Goal: Information Seeking & Learning: Learn about a topic

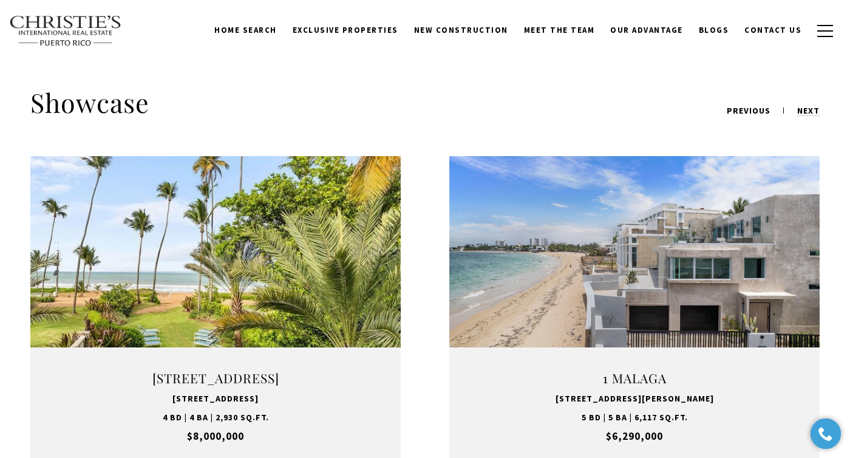
scroll to position [1381, 0]
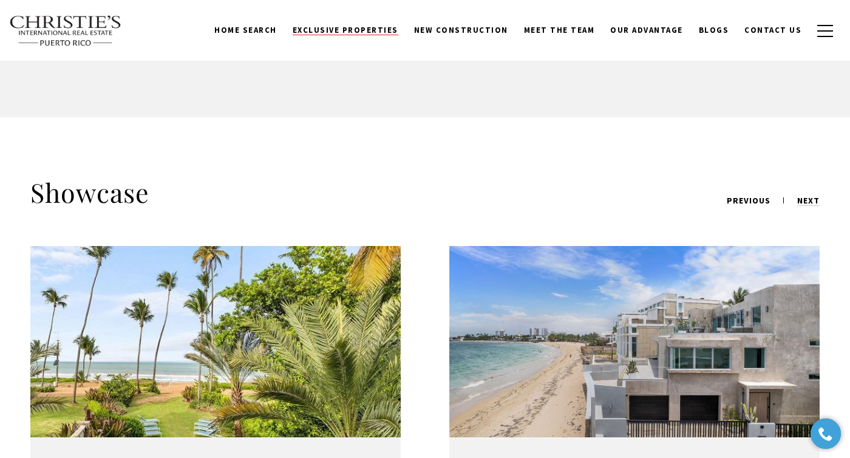
click at [395, 28] on span "Exclusive Properties" at bounding box center [346, 30] width 106 height 10
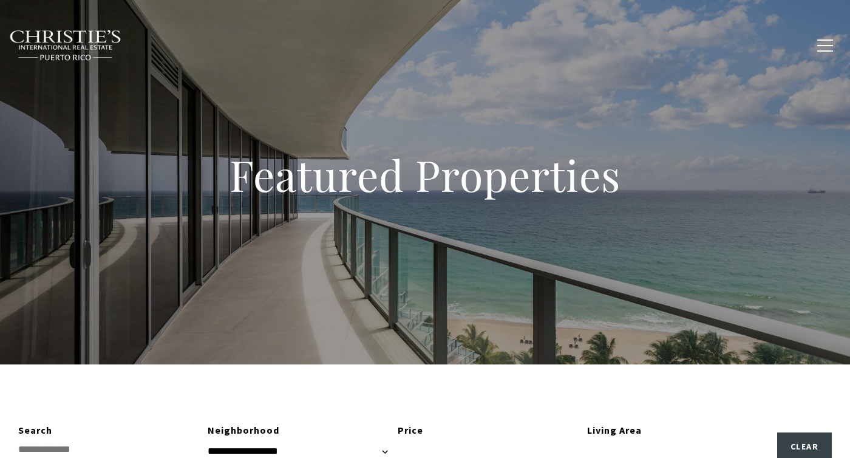
type input "**********"
type input "*********"
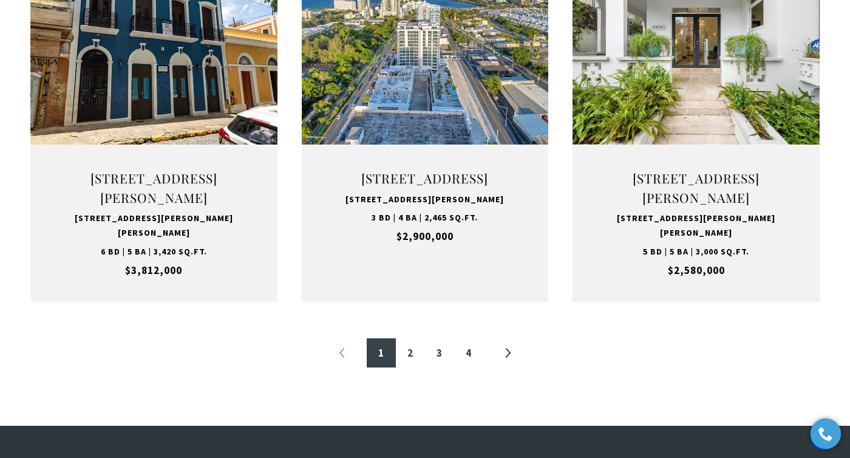
scroll to position [1304, 0]
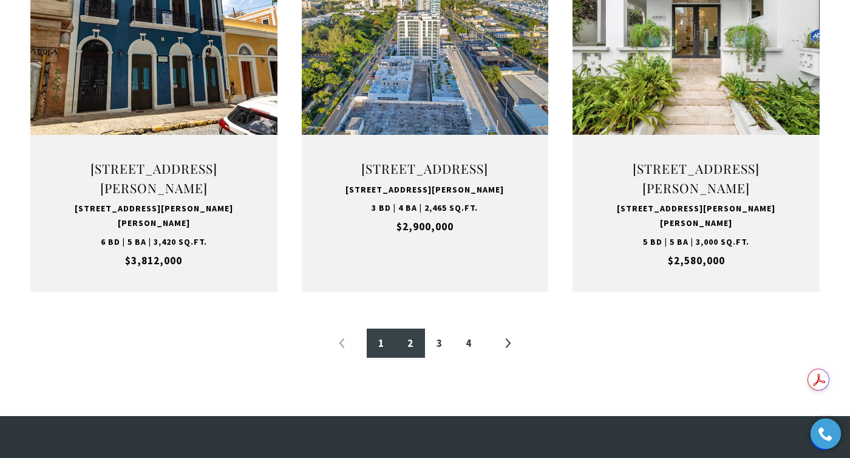
click at [411, 355] on link "2" at bounding box center [410, 343] width 29 height 29
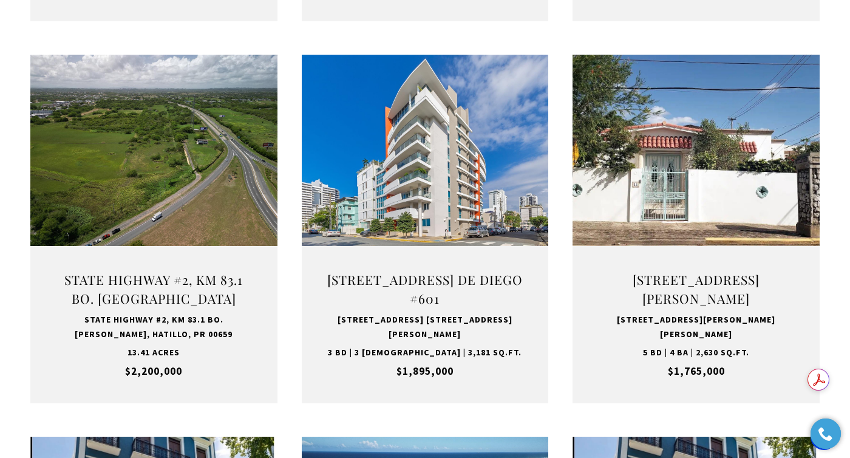
scroll to position [826, 0]
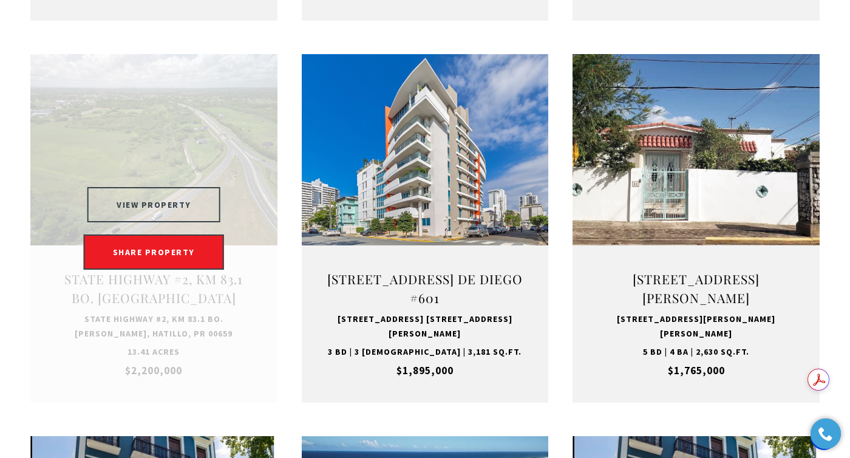
click at [157, 201] on button "VIEW PROPERTY" at bounding box center [153, 204] width 133 height 35
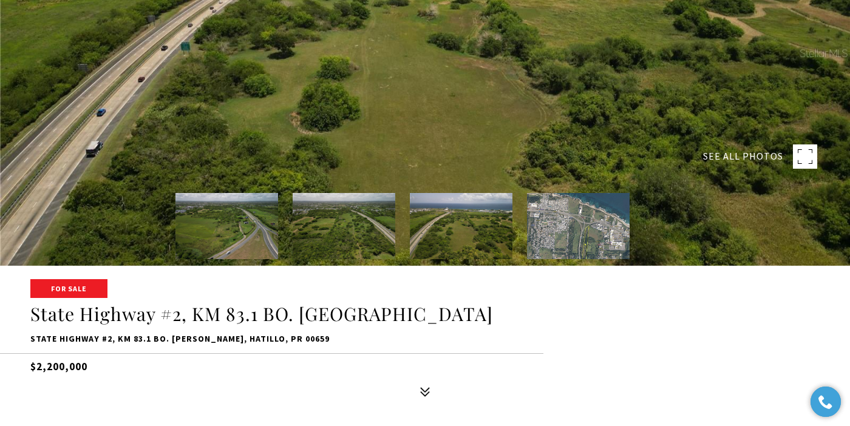
scroll to position [151, 0]
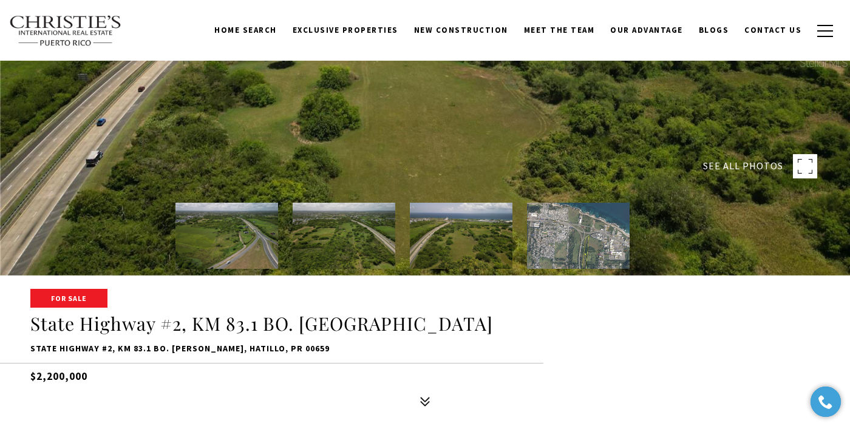
click at [247, 255] on img at bounding box center [227, 236] width 103 height 66
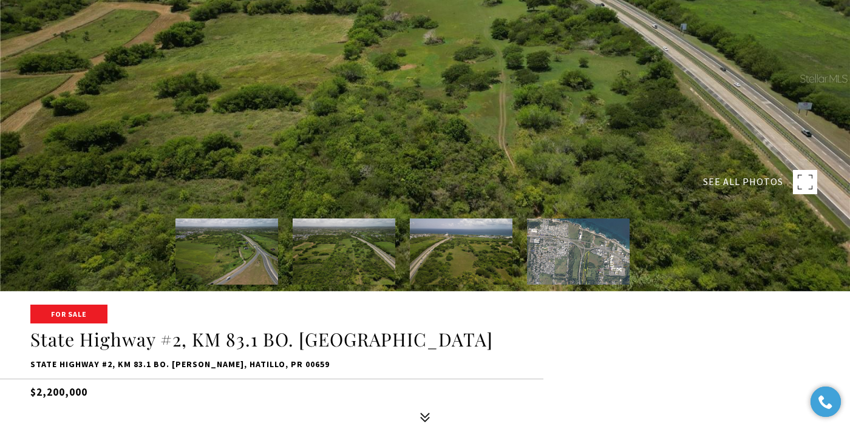
scroll to position [134, 0]
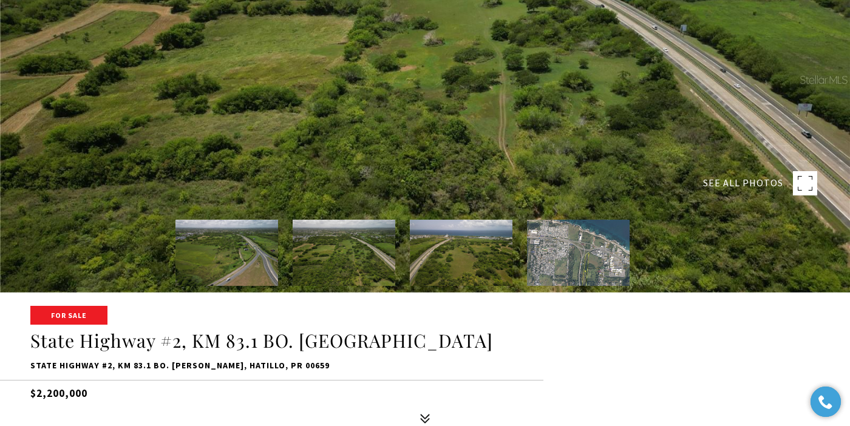
click at [359, 236] on img at bounding box center [344, 253] width 103 height 66
click at [337, 244] on img at bounding box center [344, 253] width 103 height 66
click at [507, 148] on div at bounding box center [425, 79] width 850 height 426
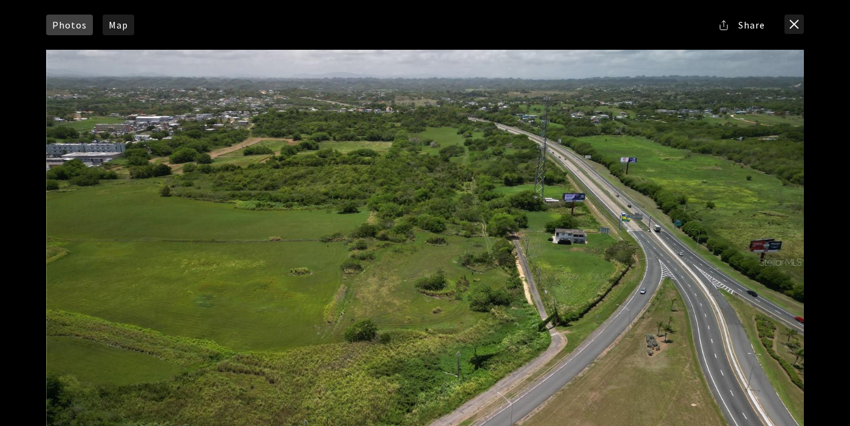
click at [506, 148] on div at bounding box center [425, 262] width 758 height 425
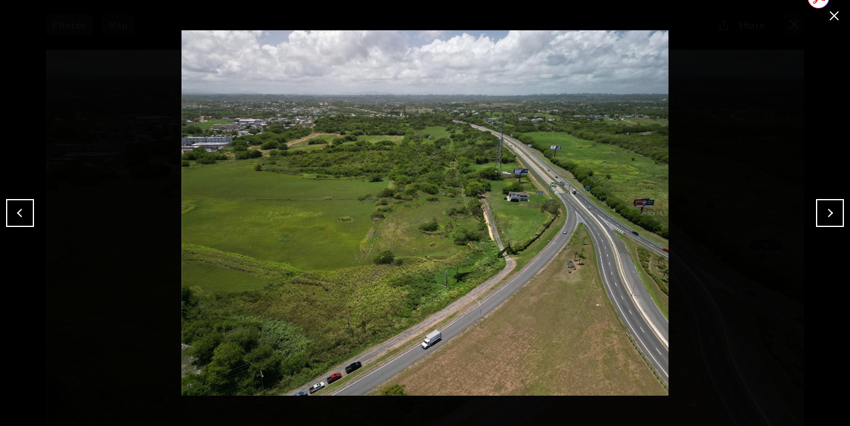
click at [828, 211] on button "Next" at bounding box center [830, 213] width 28 height 28
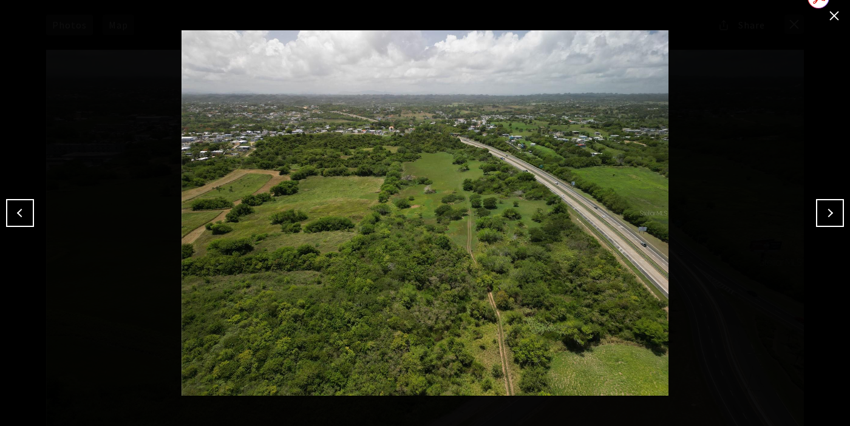
click at [831, 16] on button "close modal" at bounding box center [834, 15] width 19 height 19
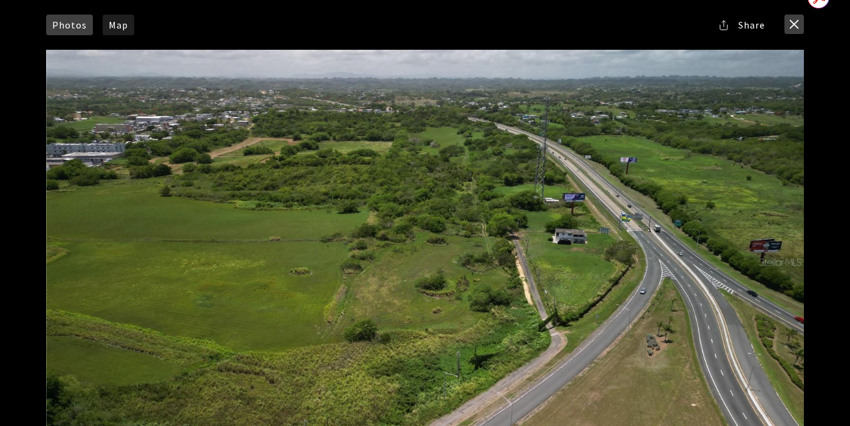
click at [795, 24] on button "close modal" at bounding box center [794, 24] width 19 height 19
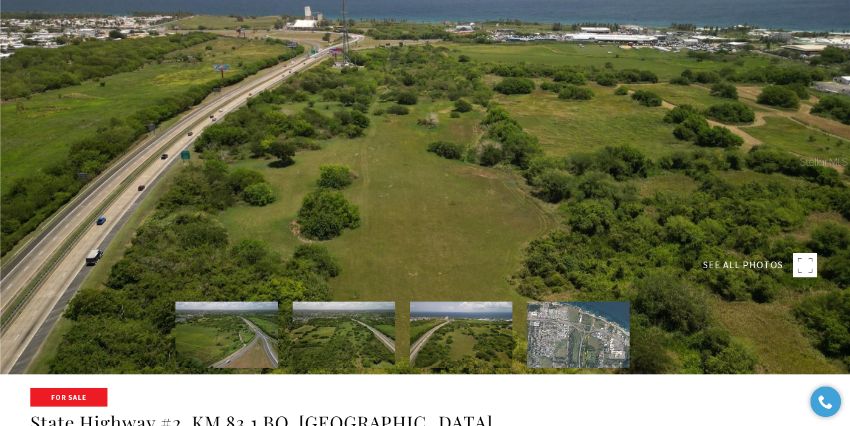
scroll to position [29, 0]
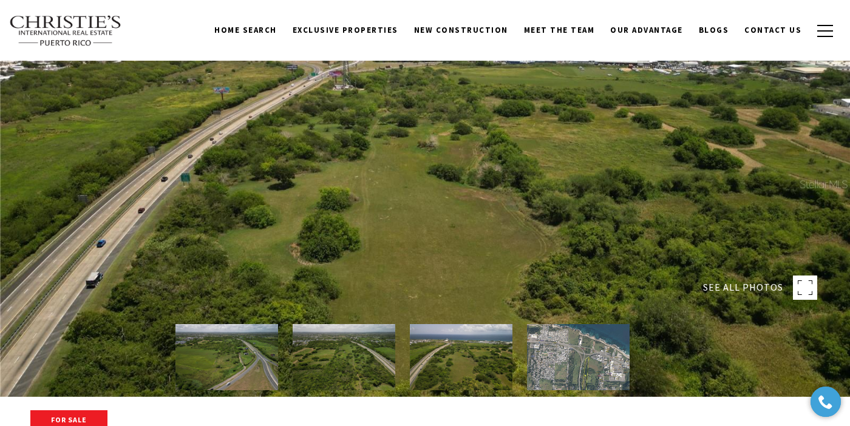
click at [361, 354] on img at bounding box center [344, 357] width 103 height 66
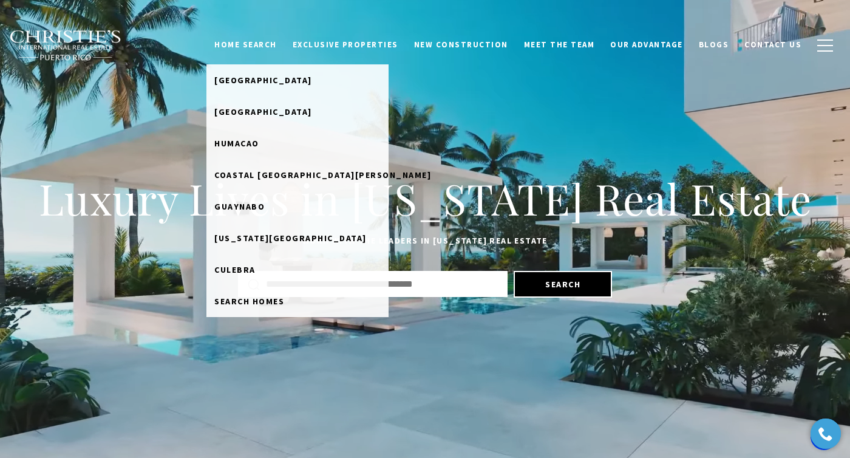
click at [270, 44] on link "Home Search" at bounding box center [246, 44] width 78 height 23
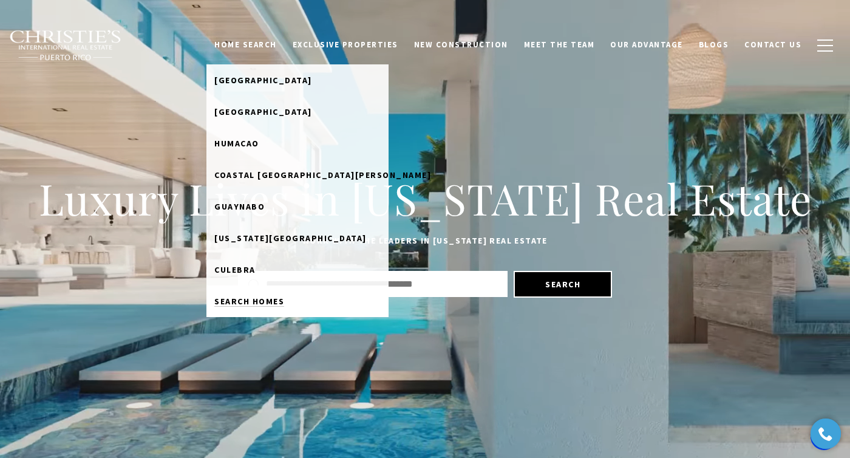
click at [284, 306] on span "Search Homes" at bounding box center [249, 301] width 70 height 11
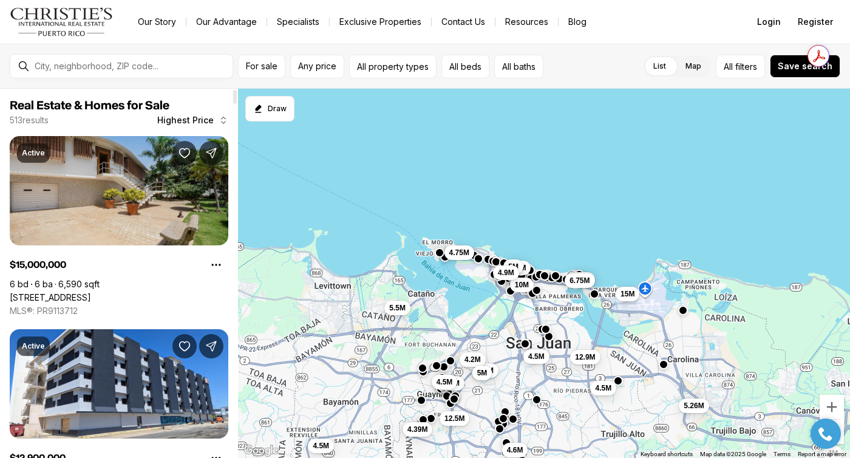
scroll to position [9, 0]
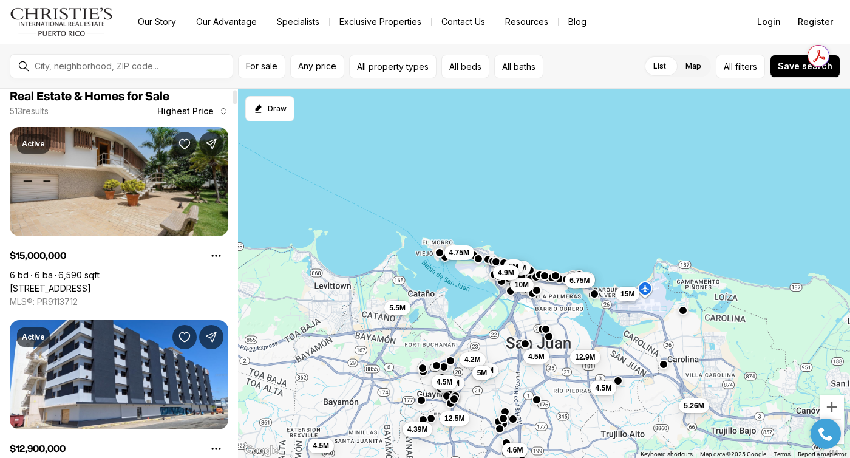
click at [91, 283] on link "[STREET_ADDRESS]" at bounding box center [50, 288] width 81 height 11
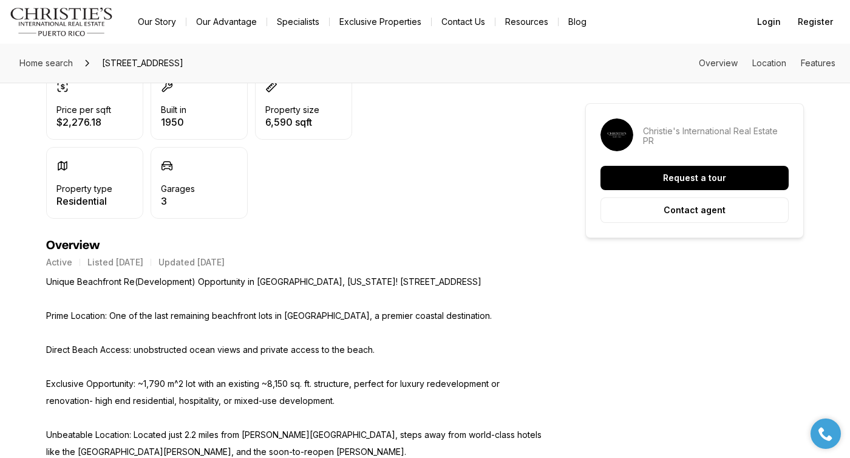
scroll to position [382, 0]
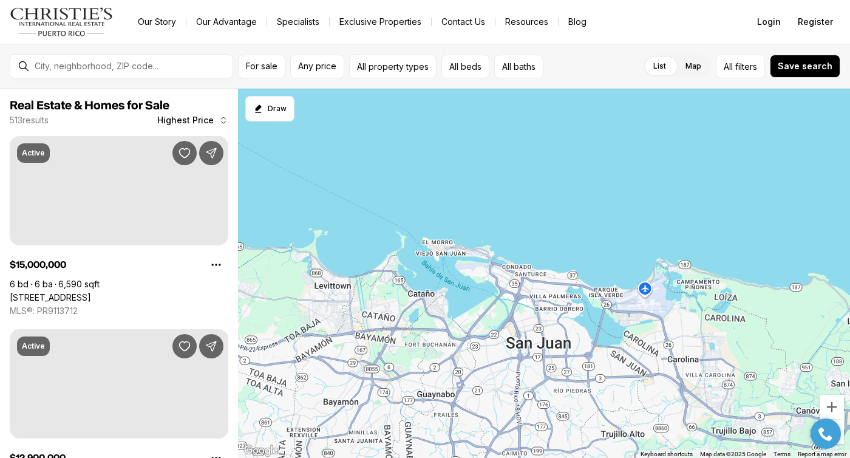
scroll to position [9, 0]
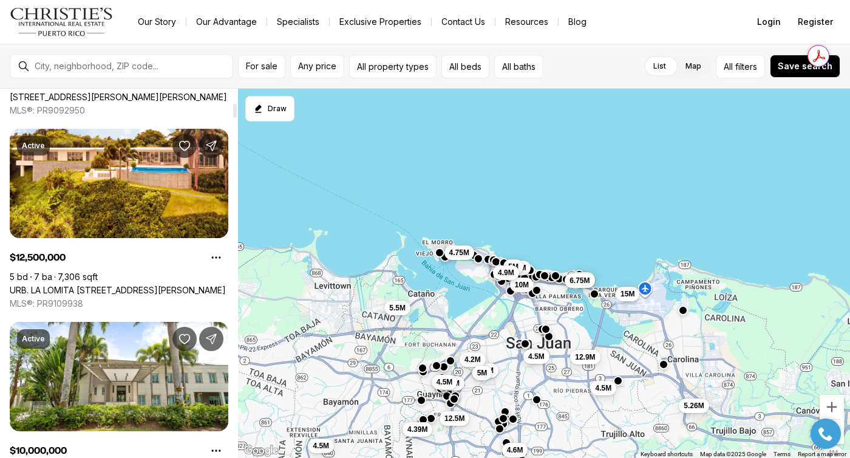
scroll to position [406, 0]
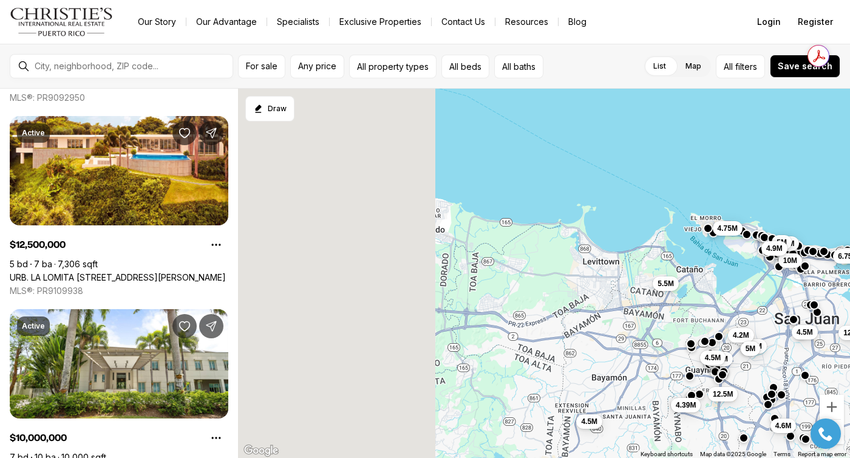
drag, startPoint x: 363, startPoint y: 295, endPoint x: 615, endPoint y: 285, distance: 252.3
click at [634, 270] on div "7.2M 4.6M 5M 6.5M 6.75M 10M 4.5M 12.9M 4.5M 15M 5.26M 4M 4.39M 12.5M 5.5M 4.75M…" at bounding box center [544, 274] width 612 height 370
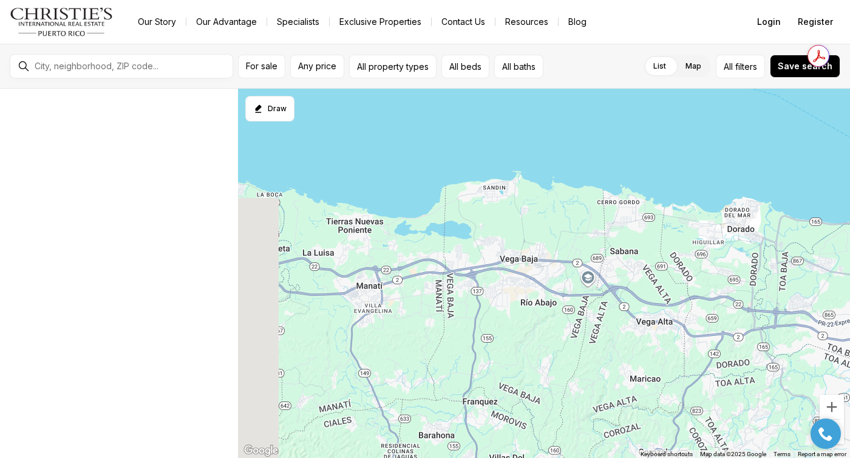
drag, startPoint x: 412, startPoint y: 280, endPoint x: 727, endPoint y: 279, distance: 314.7
click at [727, 279] on div "7.2M 4.6M 5M 6.5M 6.75M 10M 4.5M 12.9M 4.39M 12.5M 5.5M 4.75M 4.5M 4.75M 4.5M 1…" at bounding box center [544, 274] width 612 height 370
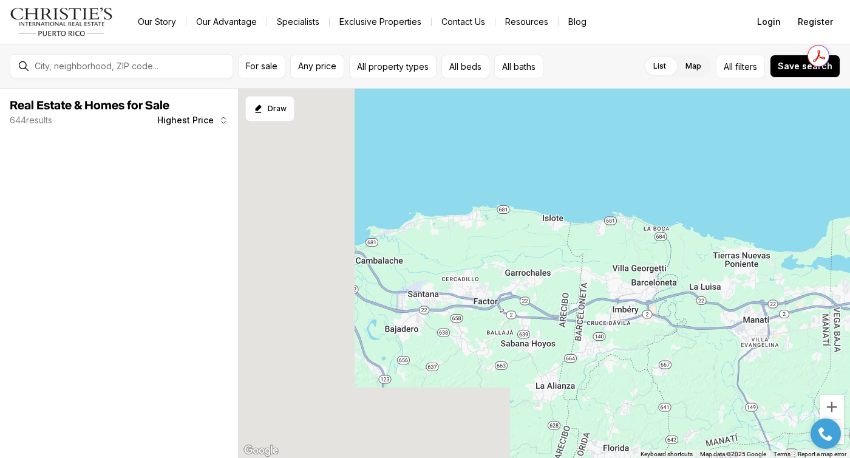
drag, startPoint x: 720, startPoint y: 281, endPoint x: 786, endPoint y: 293, distance: 66.8
click at [786, 293] on div "16M 8.8M 7.2M 9M 7.3M 29.95M 23.5M 12.5M 11.5M 12.78M 21M 8.85M 17M 8.5M 8.85M …" at bounding box center [544, 274] width 612 height 370
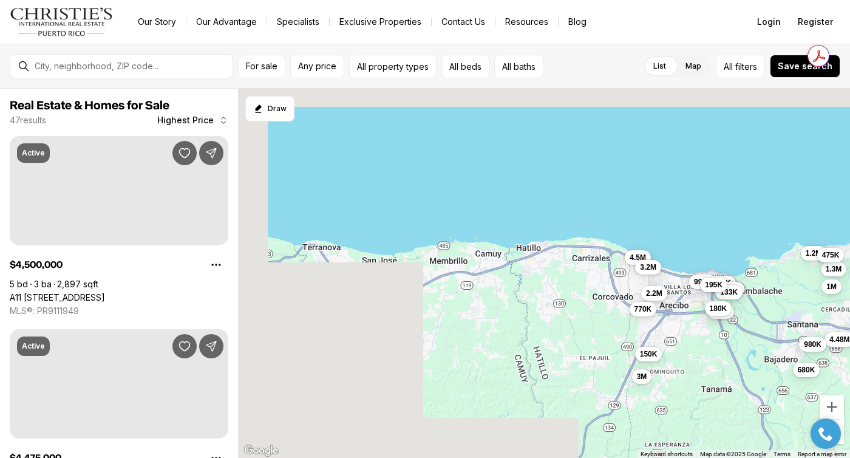
drag, startPoint x: 411, startPoint y: 262, endPoint x: 795, endPoint y: 293, distance: 385.2
click at [794, 293] on div "2.8M 1.3M 1.25M 987K 950K 880K 400K 325K 215K 359K 880K 995K 4.5M 4.48M 3.2M 3M…" at bounding box center [544, 274] width 612 height 370
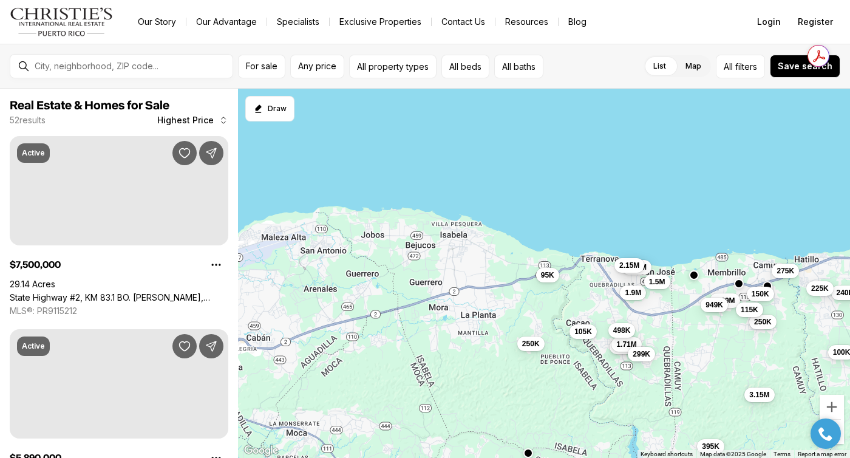
drag, startPoint x: 458, startPoint y: 264, endPoint x: 759, endPoint y: 276, distance: 301.6
click at [759, 276] on div "4.5M 4.48M 3.2M 3M 2.2M 1.3M 1.2M 1M 995K 980K 800K 770K 680K 500K 475K 385K 13…" at bounding box center [544, 274] width 612 height 370
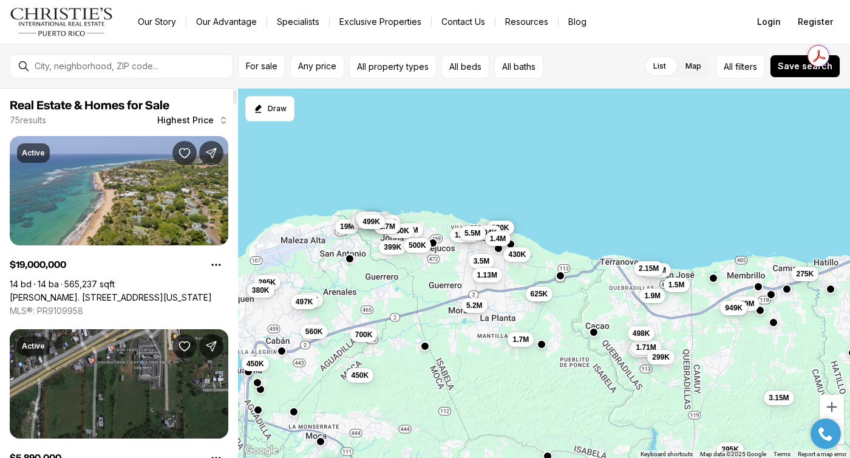
click at [126, 292] on link "Carr. 4466 VILLA MONTANA BEACH RESORT, ISABELA PR, 00662" at bounding box center [111, 297] width 202 height 11
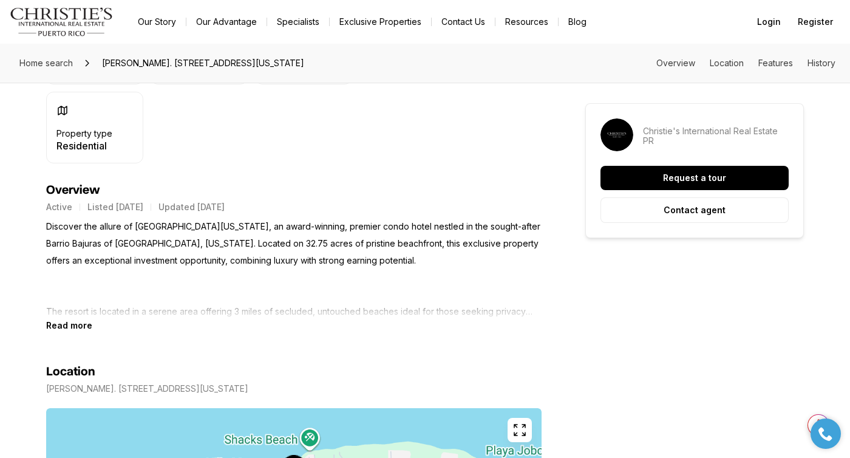
scroll to position [435, 0]
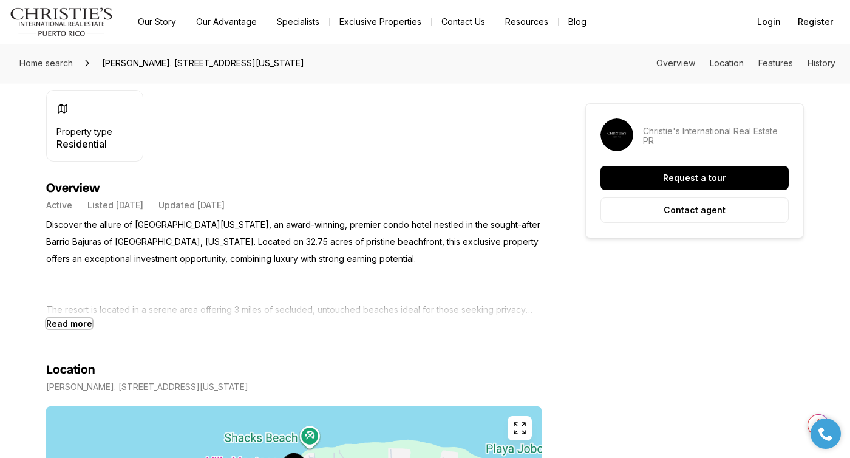
click at [69, 324] on b "Read more" at bounding box center [69, 323] width 46 height 10
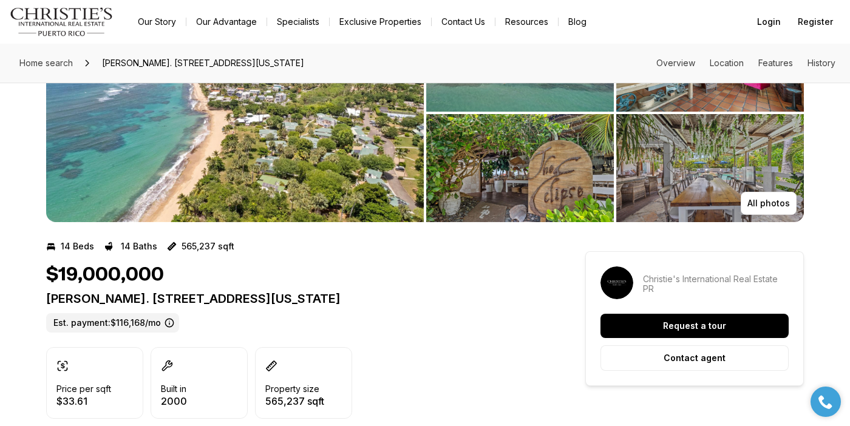
scroll to position [100, 0]
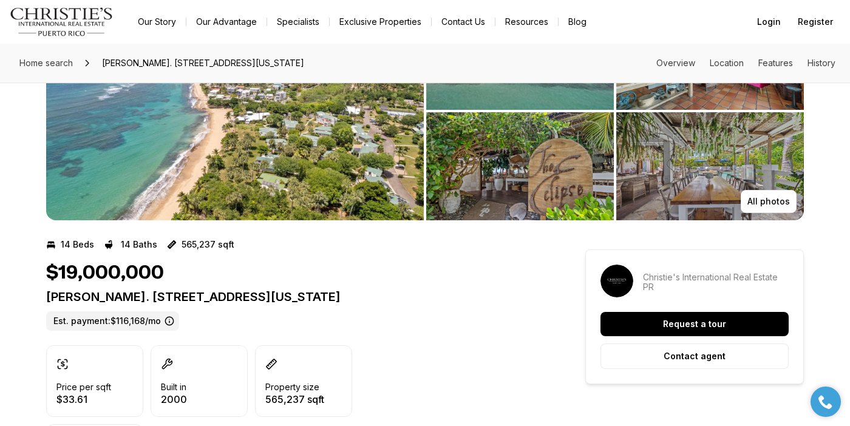
click at [689, 149] on img "View image gallery" at bounding box center [711, 166] width 188 height 108
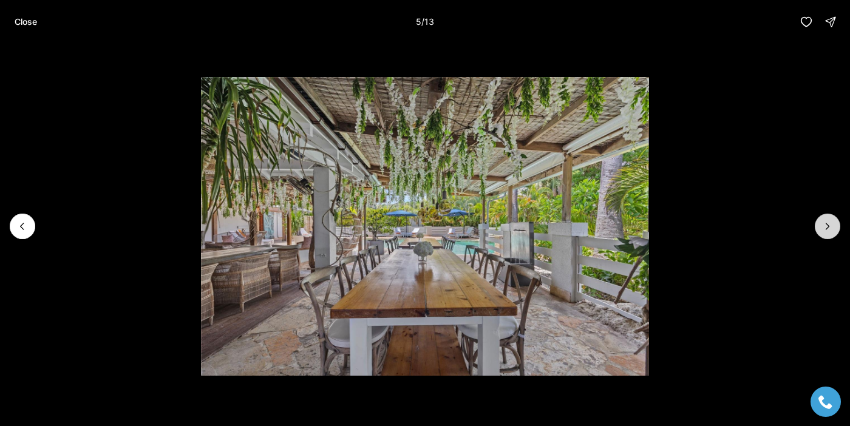
click at [833, 228] on icon "Next slide" at bounding box center [828, 227] width 12 height 12
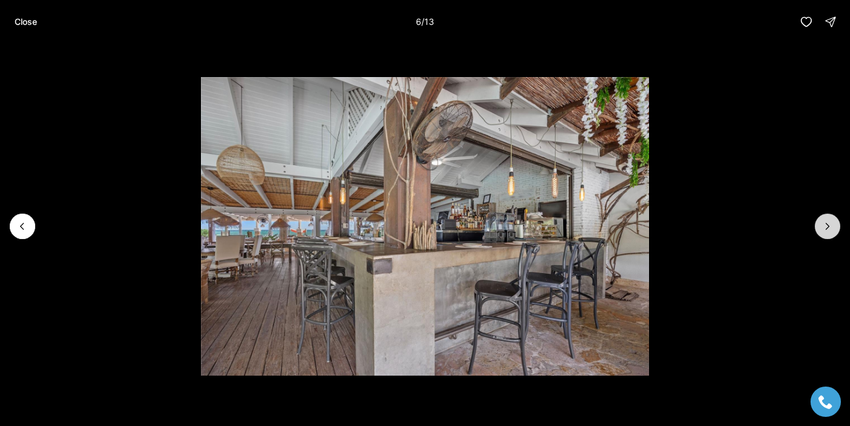
click at [833, 228] on icon "Next slide" at bounding box center [828, 227] width 12 height 12
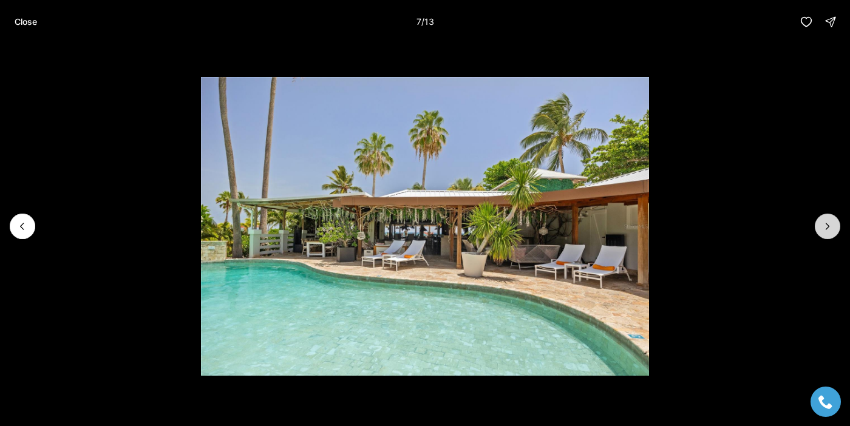
click at [833, 228] on icon "Next slide" at bounding box center [828, 227] width 12 height 12
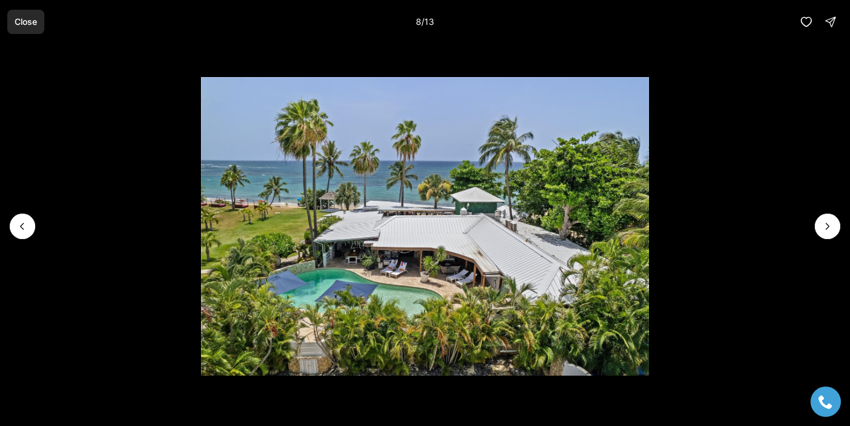
click at [28, 19] on p "Close" at bounding box center [26, 22] width 22 height 10
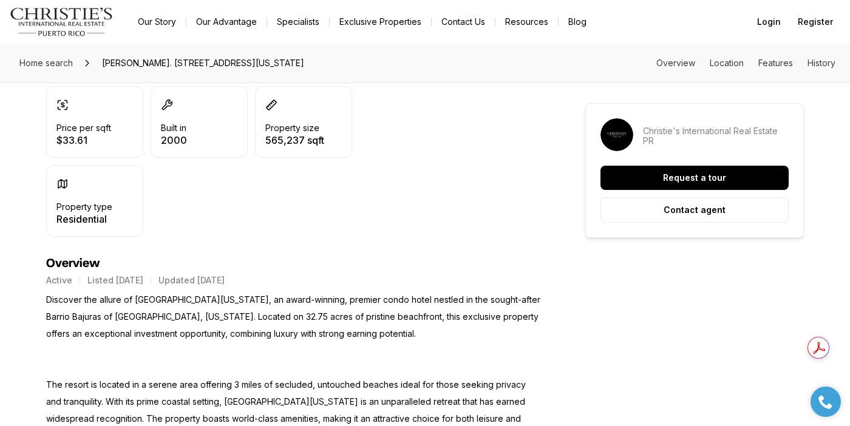
scroll to position [0, 0]
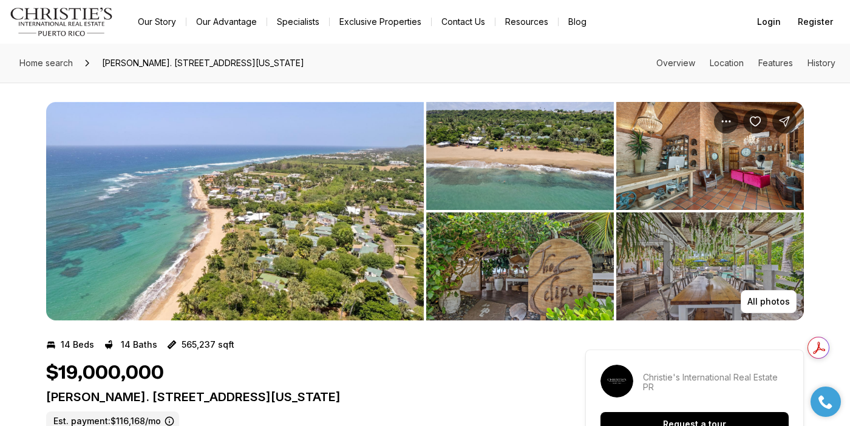
click at [519, 154] on img "View image gallery" at bounding box center [520, 156] width 188 height 108
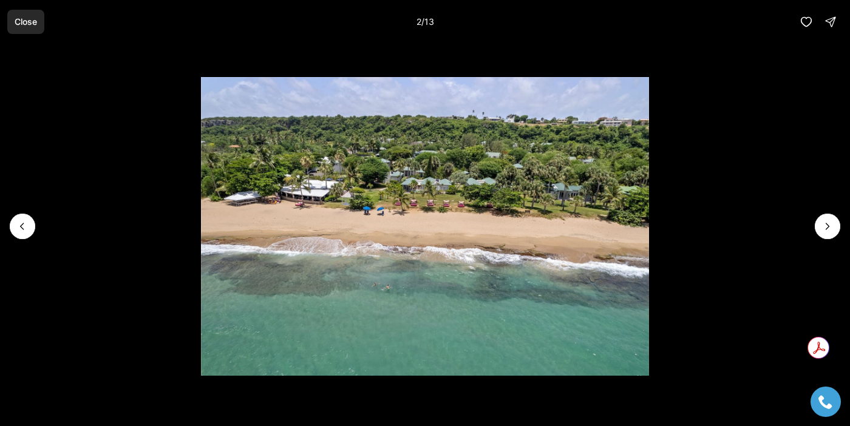
click at [29, 19] on p "Close" at bounding box center [26, 22] width 22 height 10
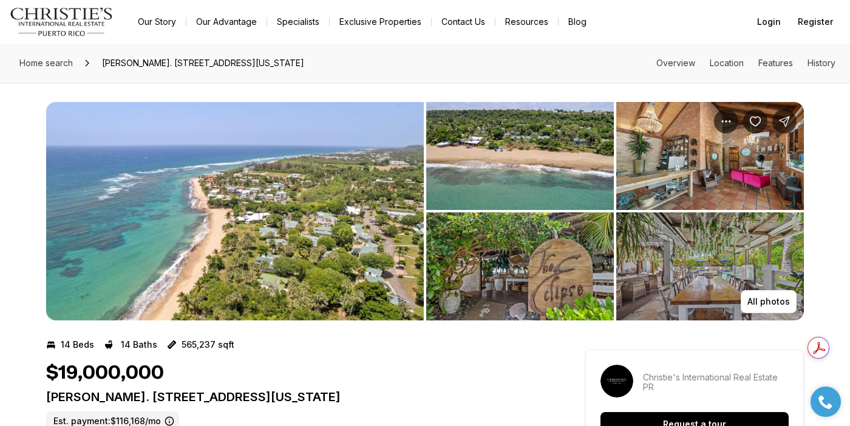
click at [713, 280] on img "View image gallery" at bounding box center [711, 267] width 188 height 108
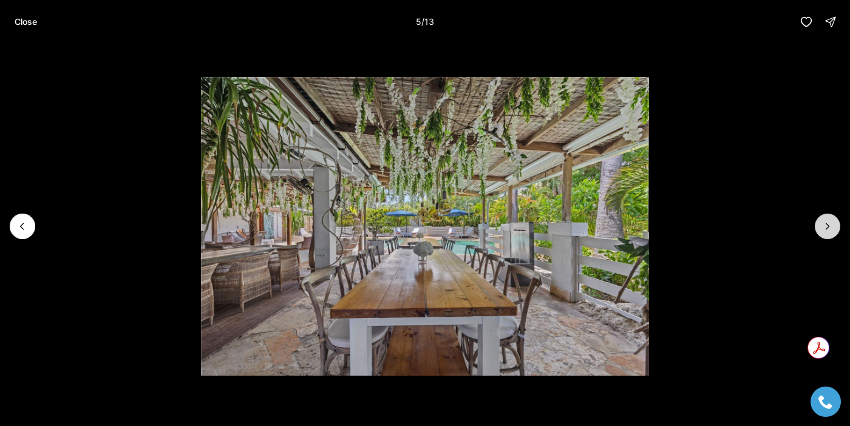
click at [828, 228] on icon "Next slide" at bounding box center [828, 227] width 3 height 6
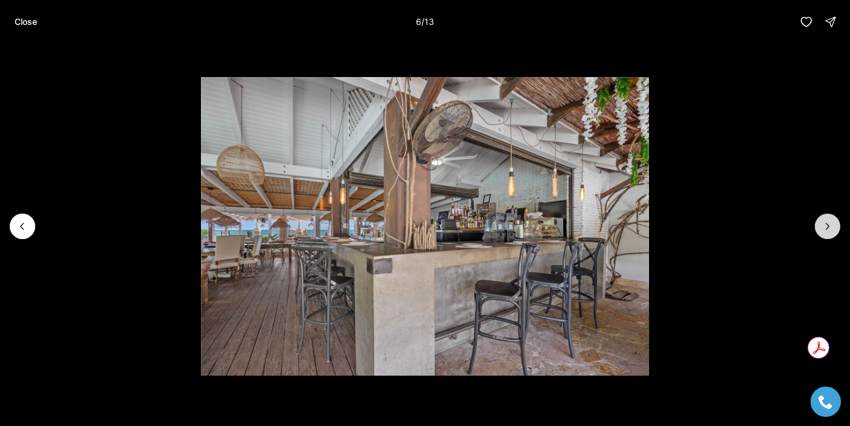
click at [828, 228] on icon "Next slide" at bounding box center [828, 227] width 3 height 6
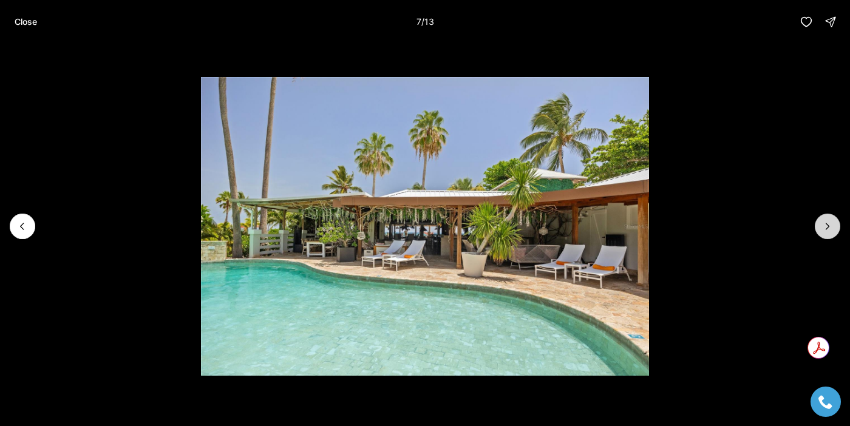
click at [828, 228] on icon "Next slide" at bounding box center [828, 227] width 3 height 6
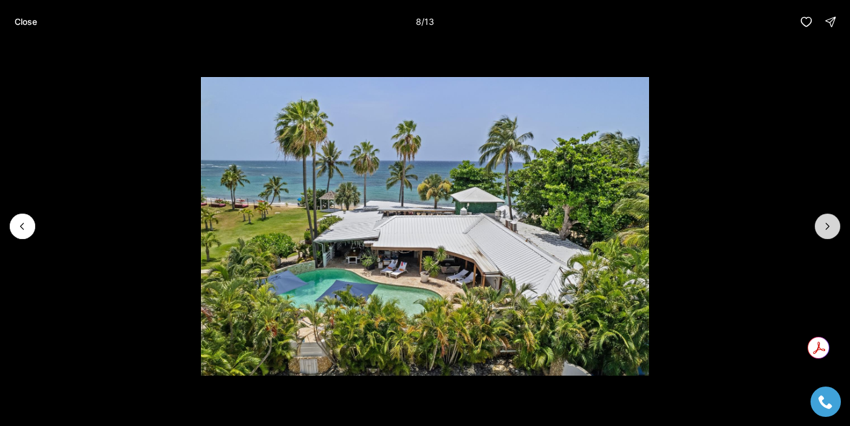
click at [828, 228] on icon "Next slide" at bounding box center [828, 227] width 12 height 12
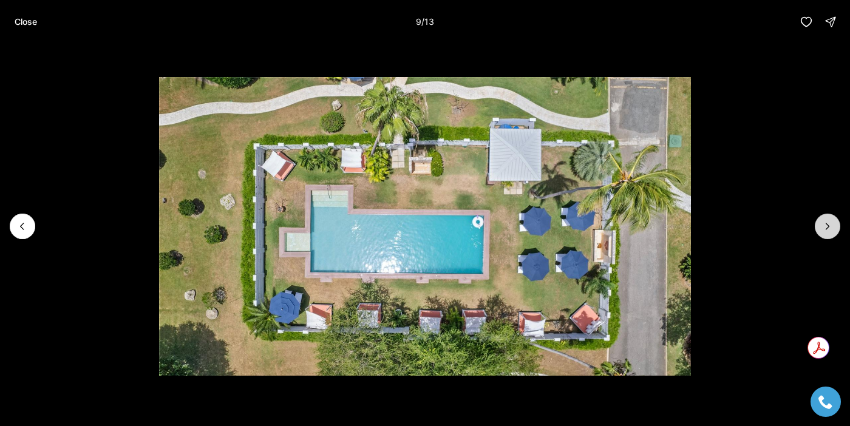
click at [828, 228] on icon "Next slide" at bounding box center [828, 227] width 3 height 6
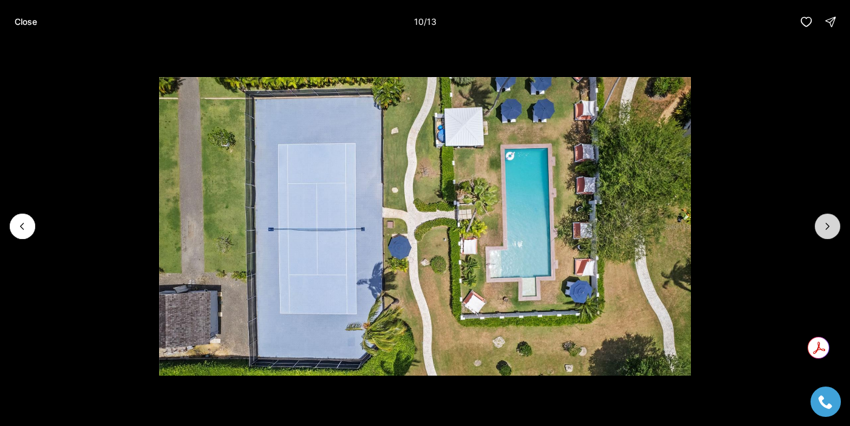
click at [828, 228] on icon "Next slide" at bounding box center [828, 227] width 3 height 6
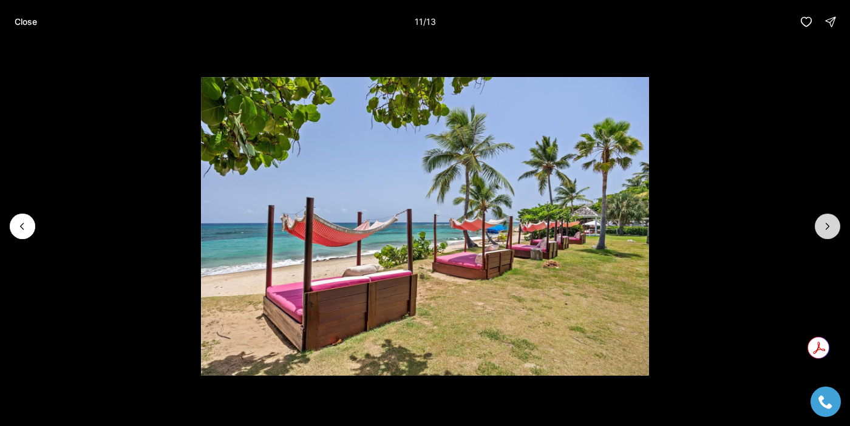
click at [828, 228] on icon "Next slide" at bounding box center [828, 227] width 3 height 6
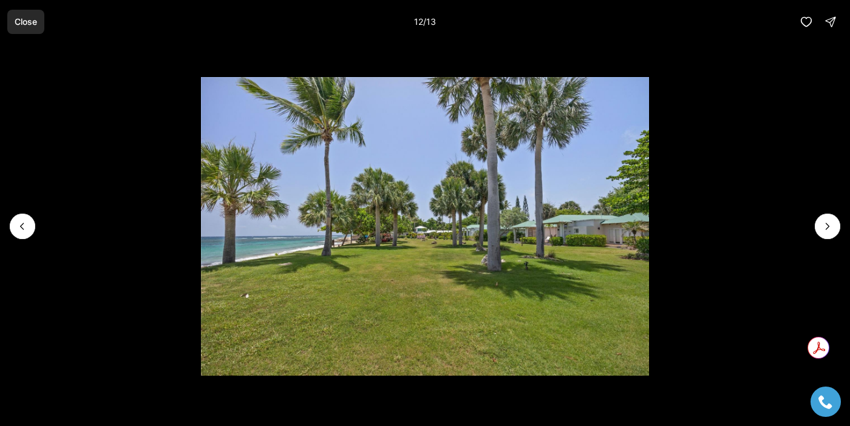
click at [24, 19] on p "Close" at bounding box center [26, 22] width 22 height 10
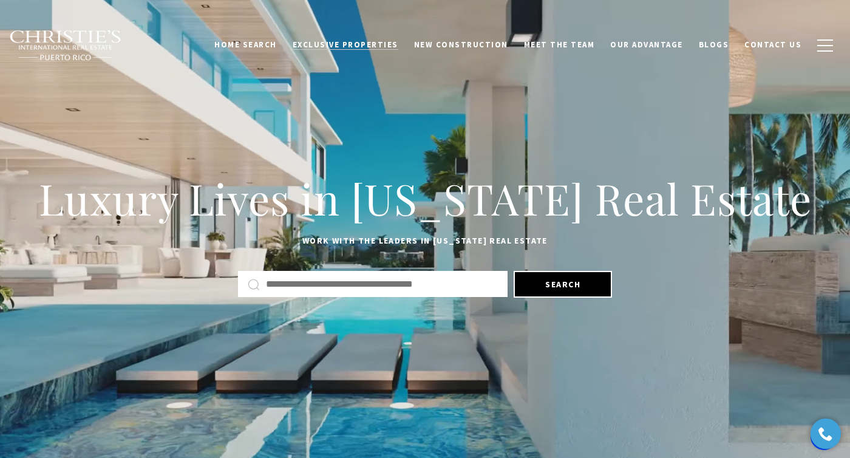
click at [349, 46] on span "Exclusive Properties" at bounding box center [346, 44] width 106 height 10
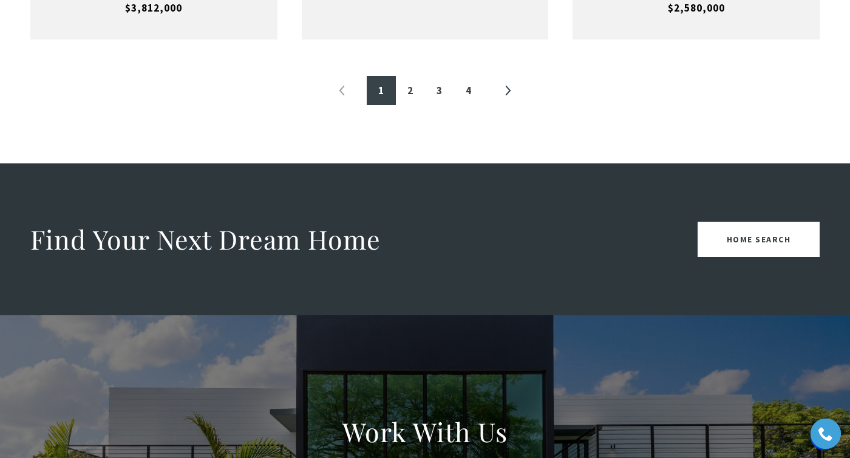
scroll to position [1556, 0]
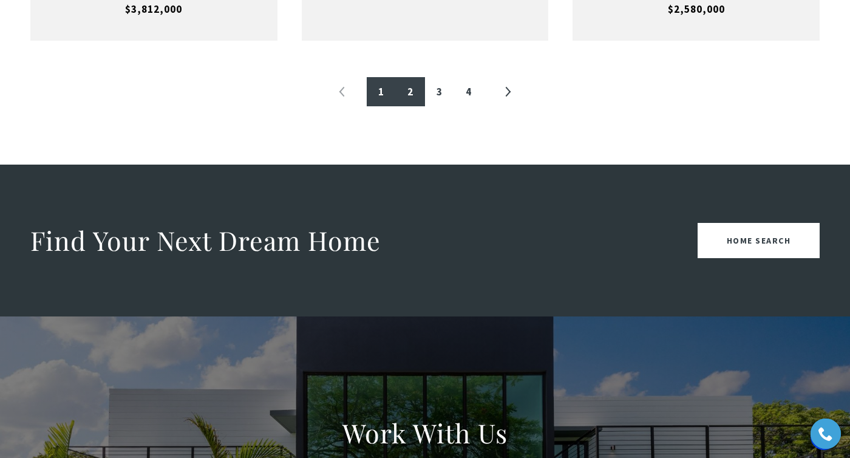
click at [411, 106] on link "2" at bounding box center [410, 91] width 29 height 29
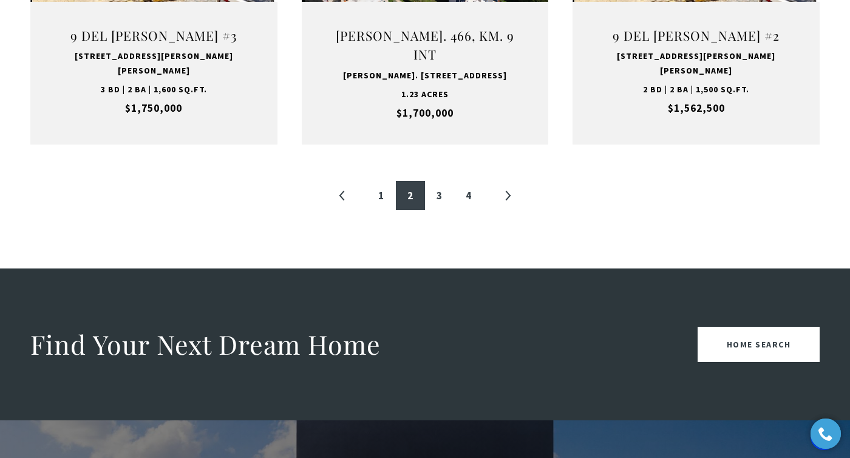
scroll to position [1460, 0]
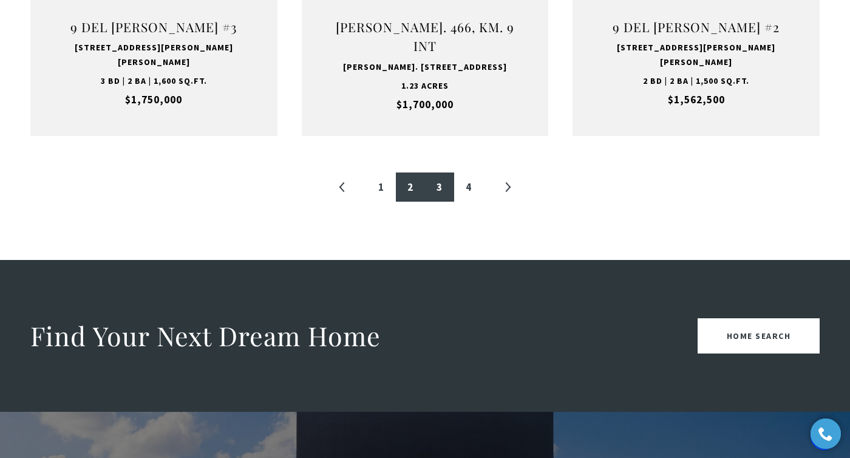
click at [444, 173] on link "3" at bounding box center [439, 187] width 29 height 29
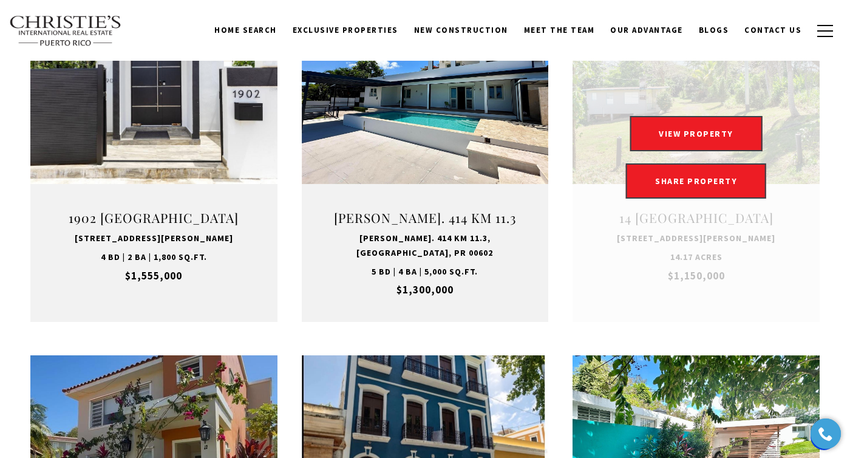
scroll to position [510, 0]
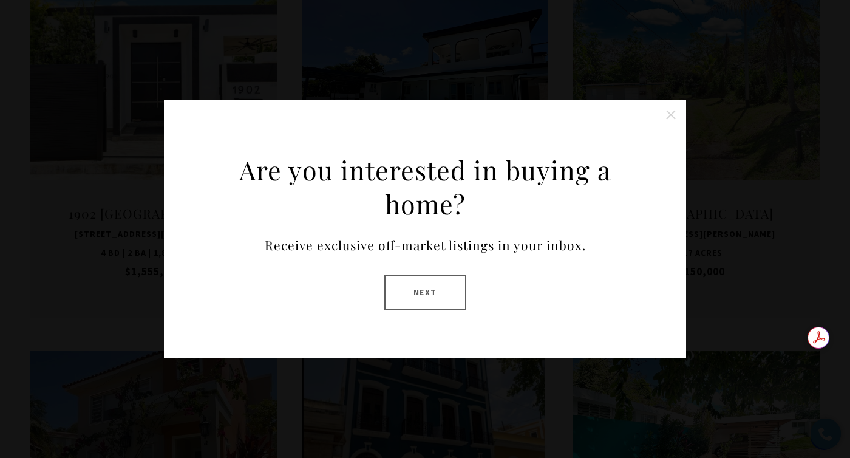
click at [671, 115] on button "Close this option" at bounding box center [671, 115] width 24 height 24
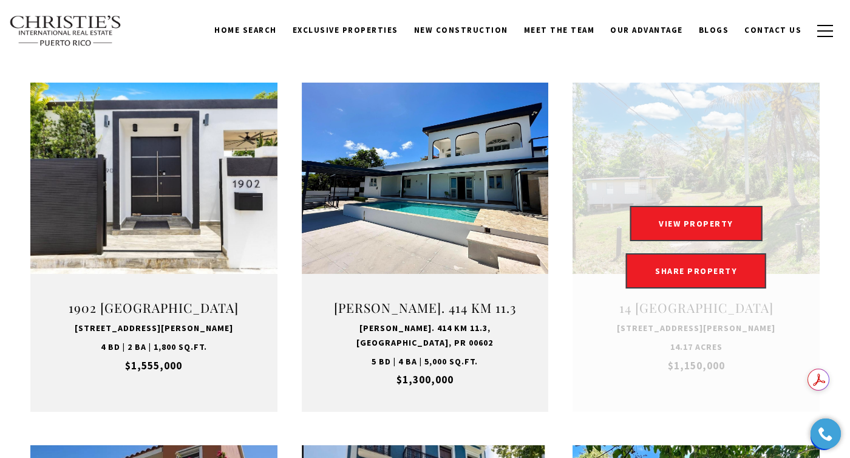
scroll to position [413, 0]
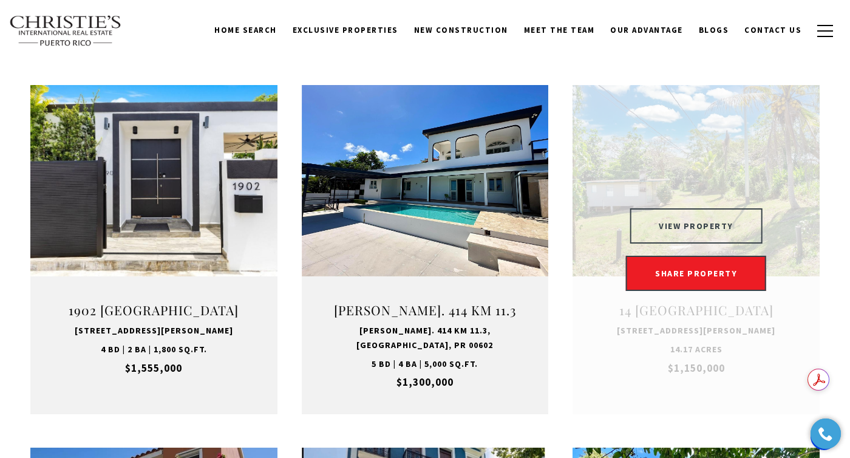
click at [686, 233] on button "VIEW PROPERTY" at bounding box center [696, 225] width 133 height 35
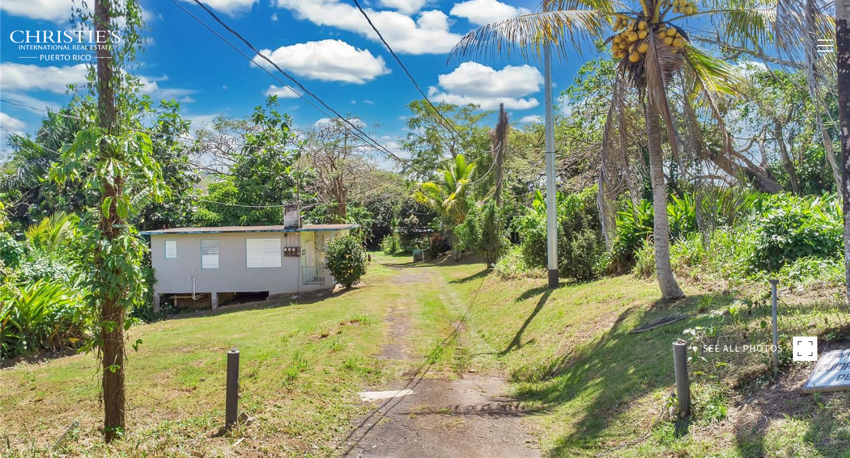
type input "**********"
type input "********"
type input "***"
type input "**********"
type input "**"
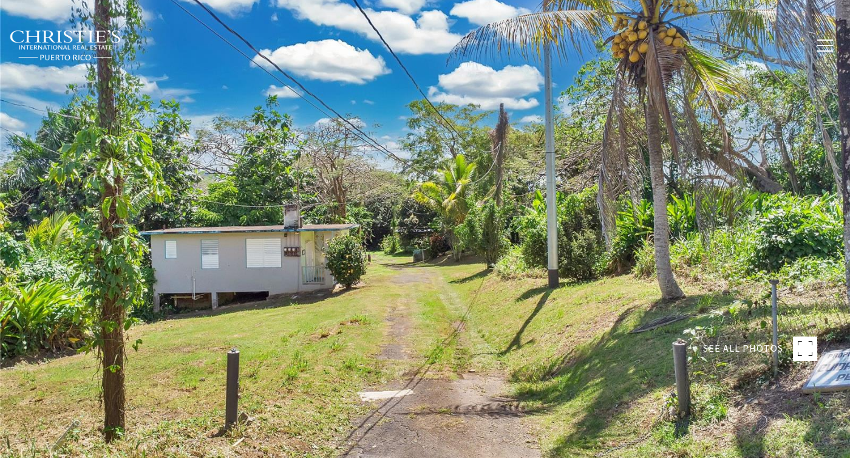
type input "********"
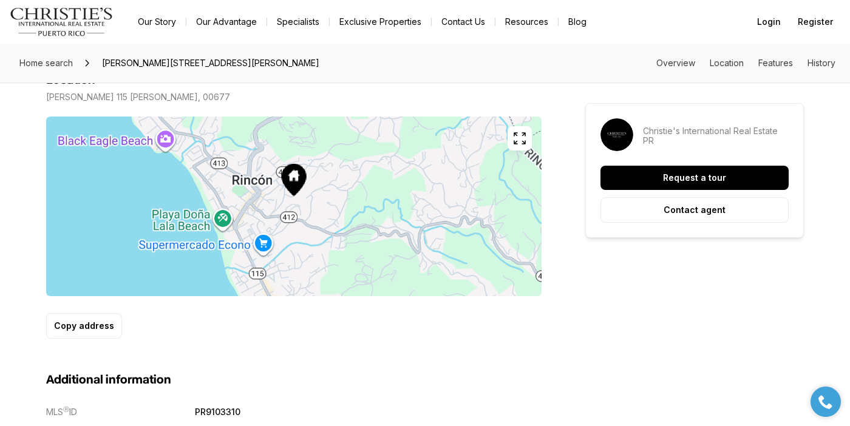
scroll to position [576, 0]
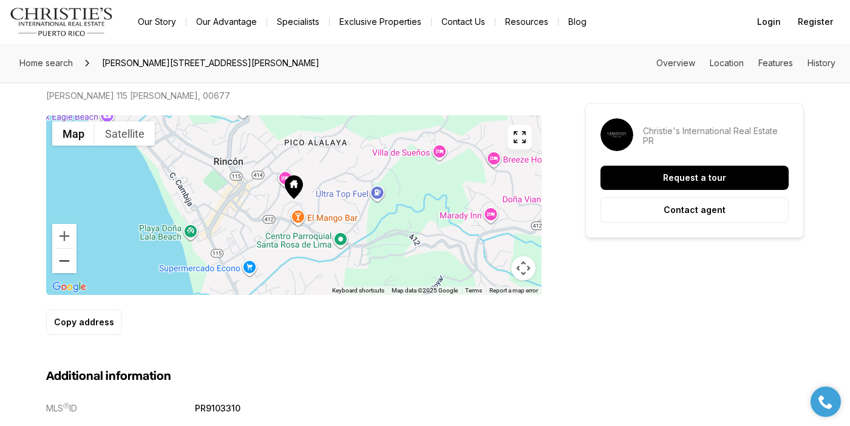
click at [64, 249] on button "Zoom out" at bounding box center [64, 261] width 24 height 24
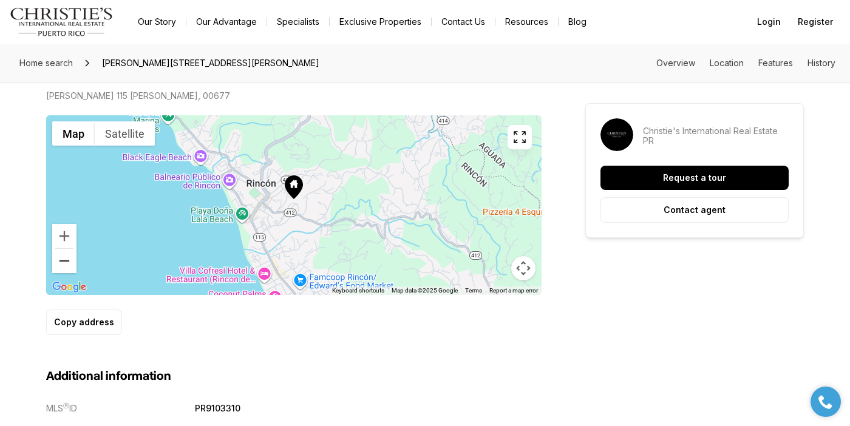
click at [64, 249] on button "Zoom out" at bounding box center [64, 261] width 24 height 24
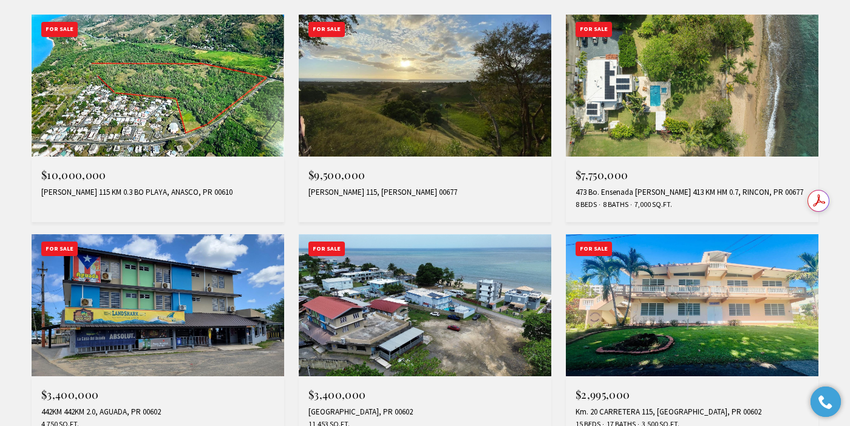
click at [382, 102] on img at bounding box center [425, 86] width 253 height 142
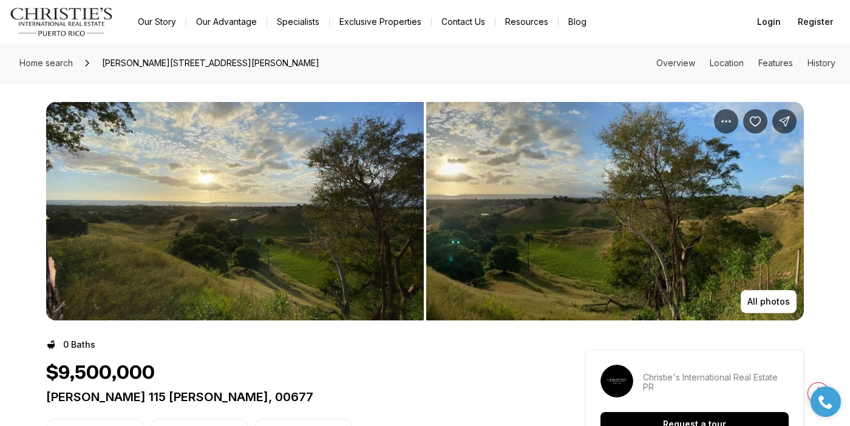
click at [559, 184] on img "View image gallery" at bounding box center [615, 211] width 378 height 219
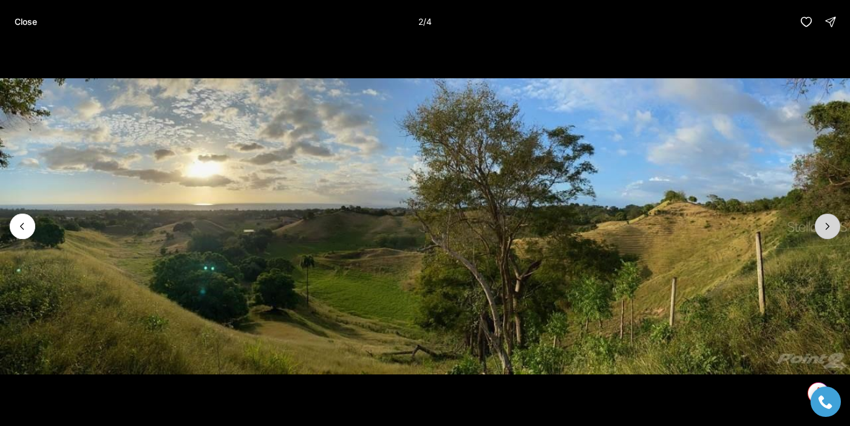
click at [830, 228] on icon "Next slide" at bounding box center [828, 227] width 12 height 12
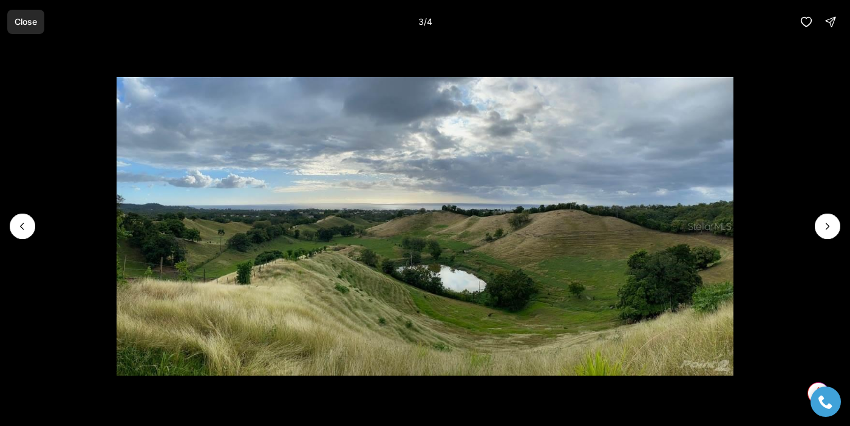
click at [29, 23] on p "Close" at bounding box center [26, 22] width 22 height 10
